Goal: Find specific page/section: Find specific page/section

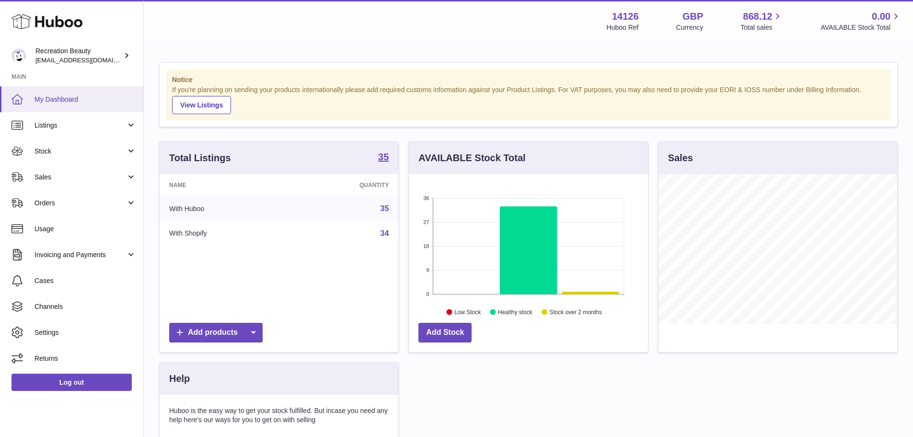
scroll to position [150, 239]
click at [56, 230] on span "Usage" at bounding box center [86, 228] width 102 height 9
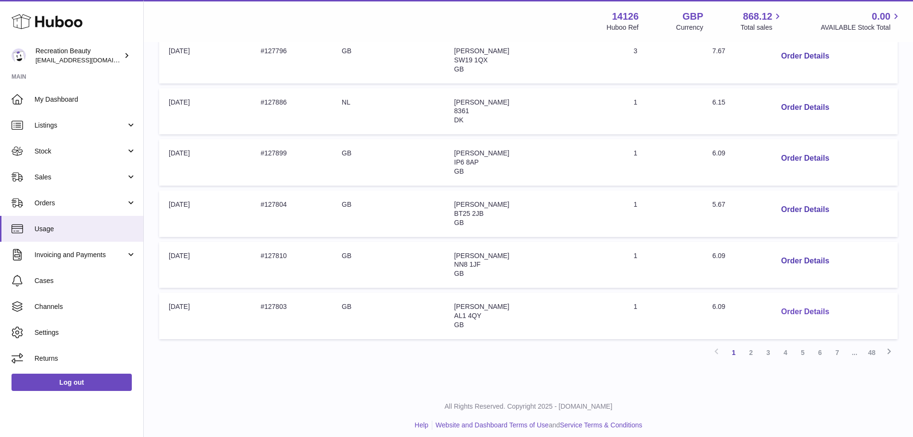
scroll to position [404, 0]
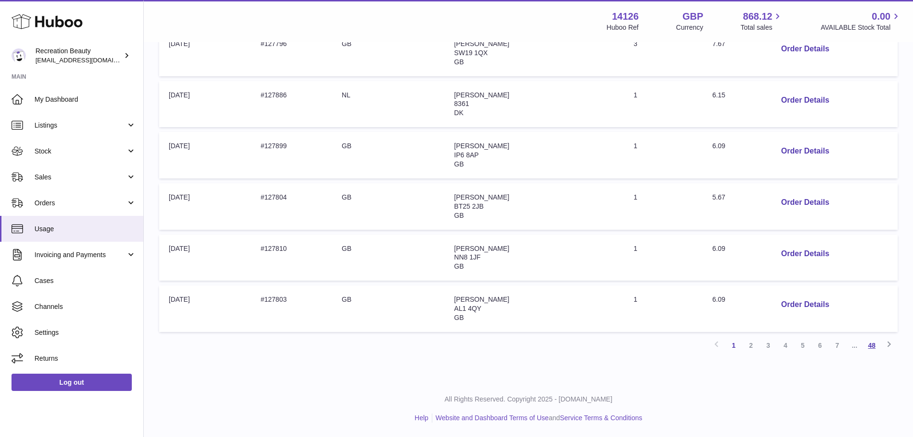
click at [867, 346] on link "48" at bounding box center [871, 345] width 17 height 17
